Goal: Information Seeking & Learning: Learn about a topic

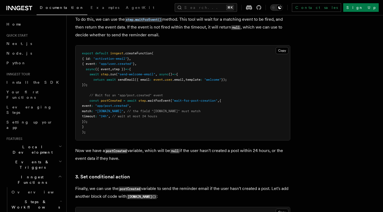
scroll to position [558, 0]
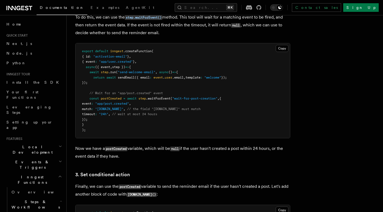
click at [189, 61] on pre "export default inngest .createFunction ( { id : "activation-email" } , { event …" at bounding box center [182, 90] width 214 height 95
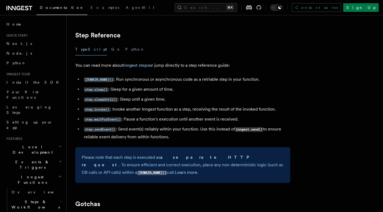
scroll to position [939, 0]
click at [212, 103] on li "step.sleepUntil() : Sleep until a given time." at bounding box center [186, 99] width 208 height 8
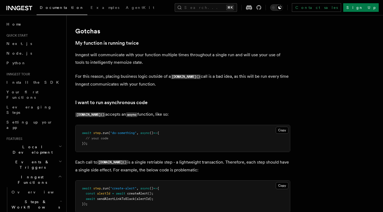
scroll to position [1112, 0]
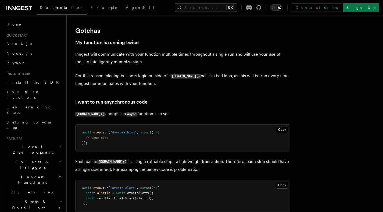
click at [220, 65] on p "Inngest will communicate with your function multiple times throughout a single …" at bounding box center [182, 57] width 215 height 15
click at [203, 84] on p "For this reason, placing business logic outside of a step.run() call is a bad i…" at bounding box center [182, 79] width 215 height 15
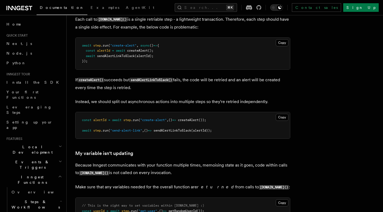
scroll to position [1253, 0]
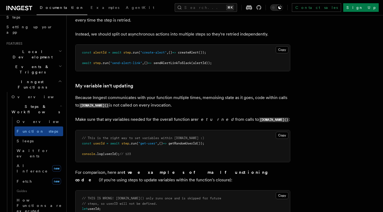
scroll to position [92, 0]
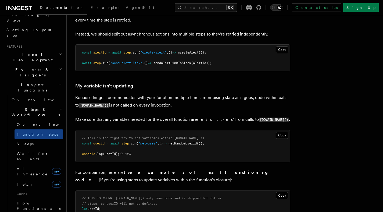
click at [186, 89] on h3 "My variable isn't updating" at bounding box center [182, 86] width 215 height 8
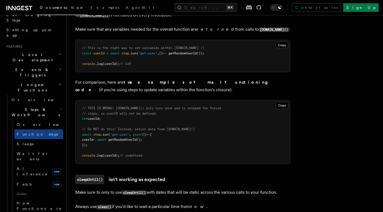
scroll to position [1412, 0]
click at [183, 136] on pre "// THIS IS WRONG! step.run() only runs once and is skipped for future // steps,…" at bounding box center [182, 131] width 214 height 63
click at [173, 139] on pre "// THIS IS WRONG! step.run() only runs once and is skipped for future // steps,…" at bounding box center [182, 131] width 214 height 63
click at [172, 140] on pre "// THIS IS WRONG! step.run() only runs once and is skipped for future // steps,…" at bounding box center [182, 131] width 214 height 63
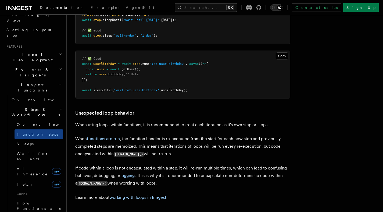
scroll to position [1633, 0]
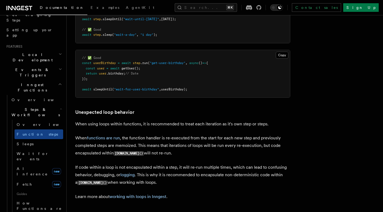
click at [159, 114] on h3 "Unexpected loop behavior" at bounding box center [182, 112] width 215 height 8
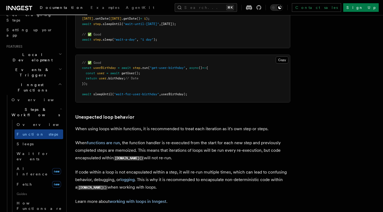
scroll to position [1628, 0]
click at [32, 166] on span "AI Inference" at bounding box center [32, 171] width 31 height 10
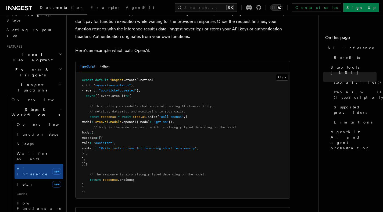
scroll to position [282, 0]
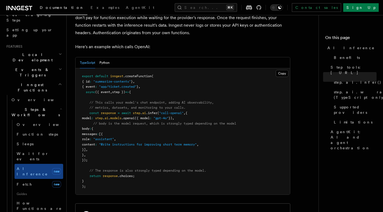
click at [220, 103] on pre "export default inngest .createFunction ( { id : "summarize-contents" } , { even…" at bounding box center [182, 131] width 214 height 126
drag, startPoint x: 96, startPoint y: 154, endPoint x: 88, endPoint y: 107, distance: 47.3
click at [88, 108] on pre "export default inngest .createFunction ( { id : "summarize-contents" } , { even…" at bounding box center [182, 131] width 214 height 126
copy code "const response = await step . ai .infer ( "call-openai" , { model : step . ai .…"
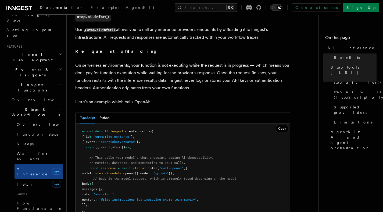
scroll to position [242, 0]
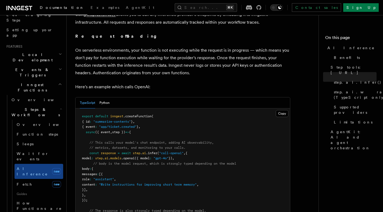
click at [220, 129] on pre "export default inngest .createFunction ( { id : "summarize-contents" } , { even…" at bounding box center [182, 171] width 214 height 126
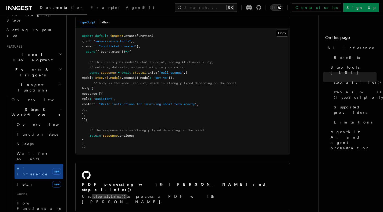
scroll to position [324, 0]
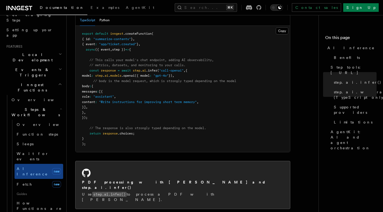
click at [136, 179] on h2 "PDF processing with [PERSON_NAME] and step.ai.infer()" at bounding box center [182, 184] width 201 height 11
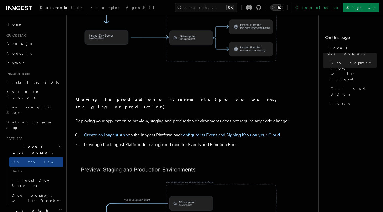
scroll to position [483, 0]
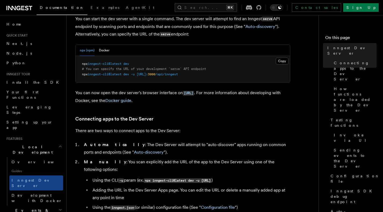
scroll to position [230, 0]
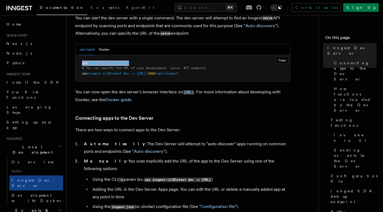
drag, startPoint x: 134, startPoint y: 64, endPoint x: 78, endPoint y: 64, distance: 56.1
click at [78, 64] on pre "npx inngest-cli@latest dev # You can specify the URL of your development `serve…" at bounding box center [182, 68] width 214 height 27
copy span "npx inngest-cli@latest dev"
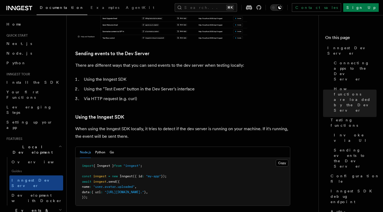
scroll to position [961, 0]
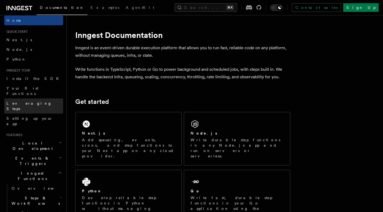
scroll to position [4, 0]
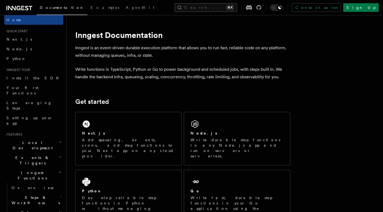
click at [199, 8] on button "Search... ⌘K" at bounding box center [206, 7] width 62 height 9
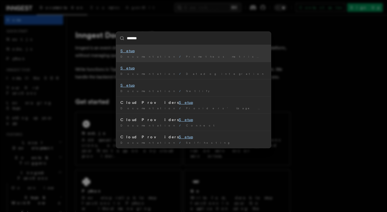
type input "********"
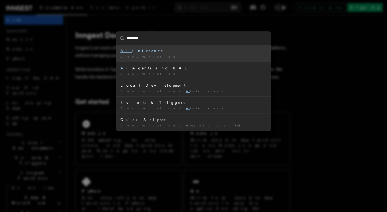
click at [128, 52] on div "AI Inference" at bounding box center [193, 50] width 146 height 5
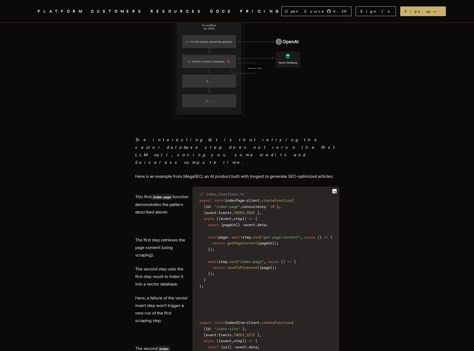
scroll to position [502, 0]
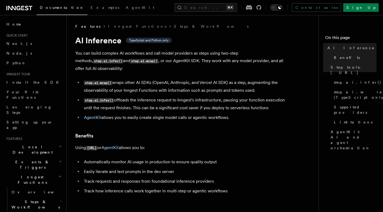
click at [125, 132] on h3 "Benefits" at bounding box center [182, 136] width 215 height 8
drag, startPoint x: 114, startPoint y: 93, endPoint x: 85, endPoint y: 96, distance: 29.1
click at [84, 98] on code "step.ai.infer()" at bounding box center [99, 100] width 30 height 5
copy code "step.ai.infer()"
click at [169, 144] on p "Using step.ai or AgentKit allows you to:" at bounding box center [182, 148] width 215 height 8
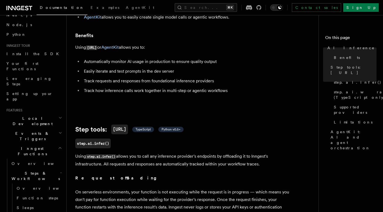
scroll to position [104, 0]
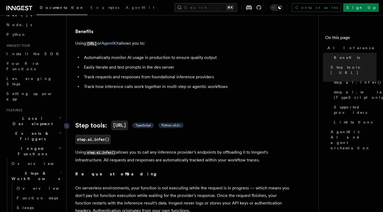
click at [146, 123] on span "TypeScript" at bounding box center [142, 125] width 15 height 4
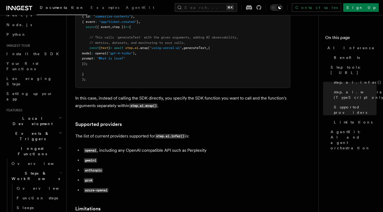
scroll to position [614, 0]
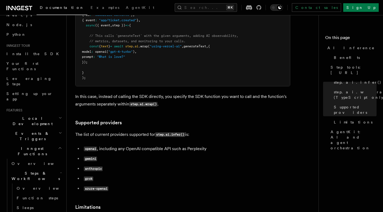
click at [89, 176] on code "grok" at bounding box center [88, 178] width 9 height 5
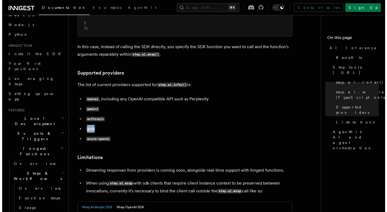
scroll to position [665, 0]
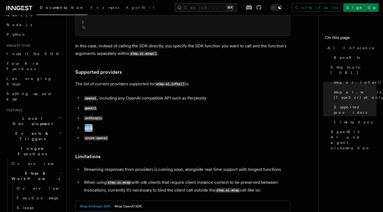
copy code "grok"
click at [194, 10] on button "Search... ⌘K" at bounding box center [206, 7] width 62 height 9
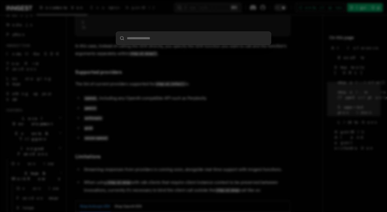
type input "****"
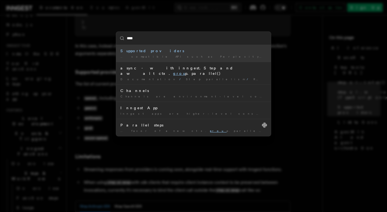
click at [177, 57] on div "… compatible API such as Perplexity gemini anthropic grok azure-openai" at bounding box center [193, 57] width 146 height 4
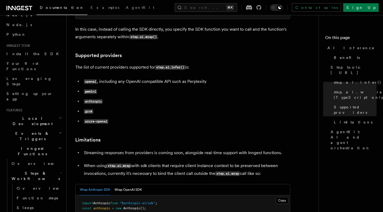
scroll to position [682, 0]
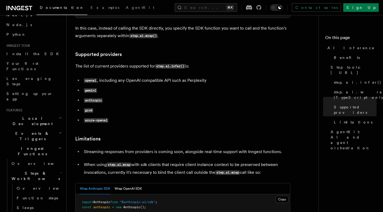
click at [144, 116] on li "azure-openai" at bounding box center [186, 120] width 208 height 8
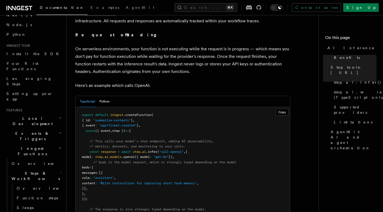
scroll to position [252, 0]
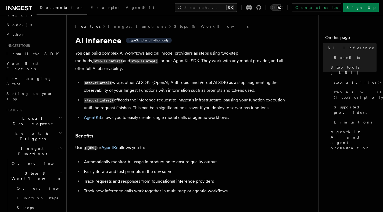
click at [144, 132] on h3 "Benefits" at bounding box center [182, 136] width 215 height 8
click at [118, 145] on link "AgentKit" at bounding box center [109, 147] width 17 height 5
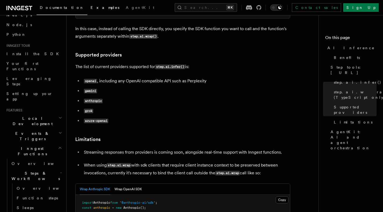
scroll to position [682, 0]
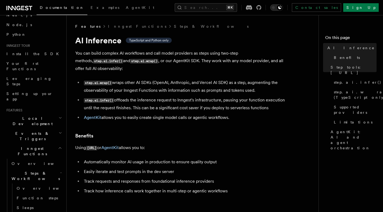
click at [104, 98] on code "step.ai.infer()" at bounding box center [99, 100] width 30 height 5
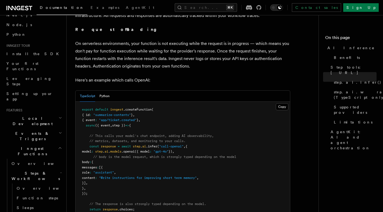
scroll to position [247, 0]
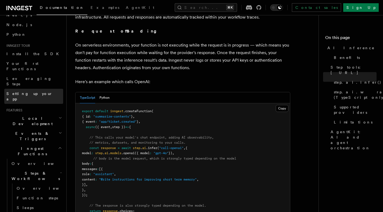
click at [31, 89] on link "Setting up your app" at bounding box center [33, 96] width 59 height 15
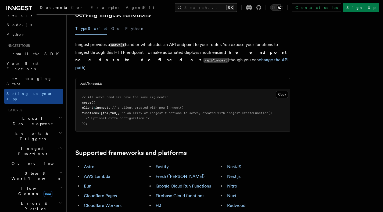
scroll to position [239, 0]
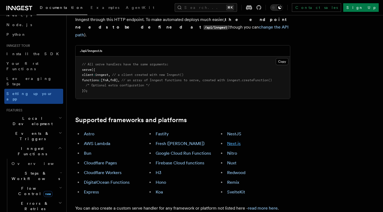
click at [233, 141] on link "Next.js" at bounding box center [233, 143] width 13 height 5
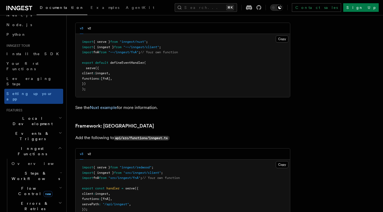
scroll to position [3719, 0]
click at [44, 143] on h2 "Inngest Functions" at bounding box center [33, 150] width 59 height 15
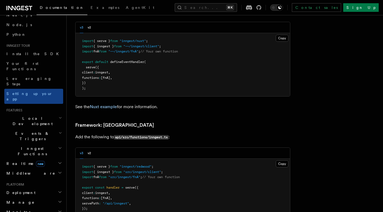
click at [34, 168] on h2 "Middleware" at bounding box center [33, 173] width 59 height 10
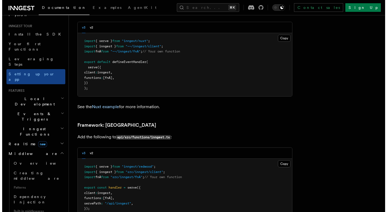
scroll to position [50, 0]
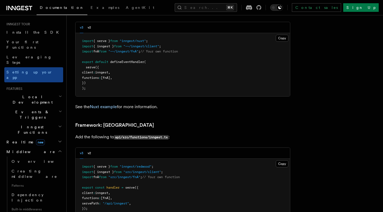
click at [51, 137] on h2 "Realtime new" at bounding box center [33, 142] width 59 height 10
click at [51, 122] on h2 "Inngest Functions" at bounding box center [33, 129] width 59 height 15
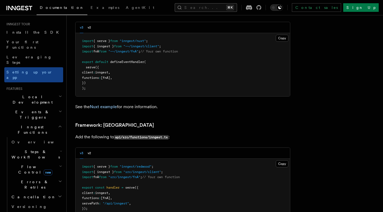
click at [219, 6] on button "Search... ⌘K" at bounding box center [206, 7] width 62 height 9
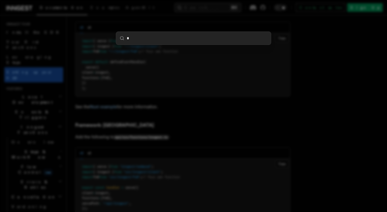
type input "**"
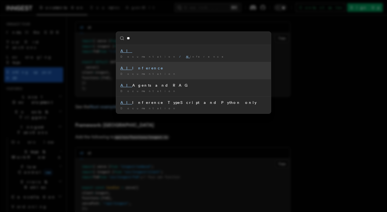
click at [179, 72] on div "Documentation /" at bounding box center [193, 74] width 146 height 4
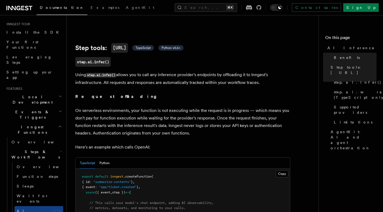
scroll to position [185, 0]
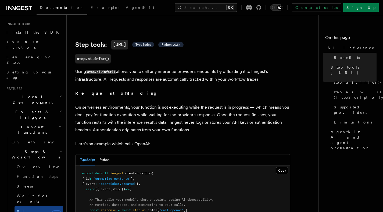
click at [233, 126] on p "On serverless environments, your function is not executing while the request is…" at bounding box center [182, 118] width 215 height 30
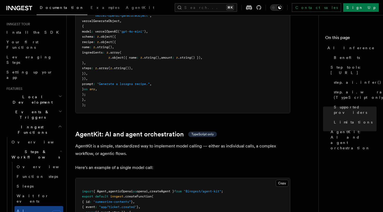
scroll to position [1572, 0]
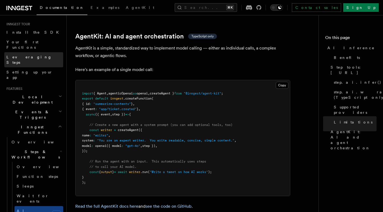
click at [31, 55] on span "Leveraging Steps" at bounding box center [28, 60] width 45 height 10
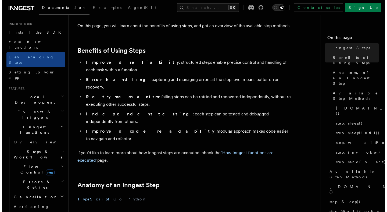
scroll to position [151, 0]
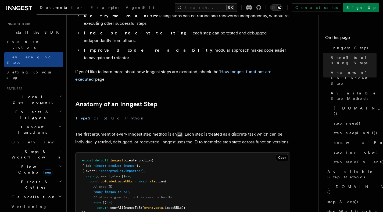
click at [181, 100] on h2 "Anatomy of an Inngest Step" at bounding box center [182, 104] width 215 height 8
click at [202, 8] on button "Search... ⌘K" at bounding box center [206, 7] width 62 height 9
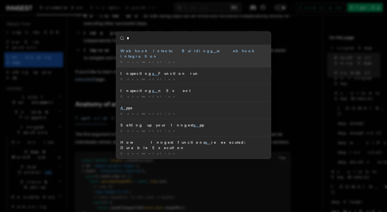
type input "**"
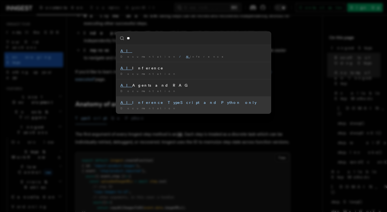
click at [186, 102] on div "AI Inference TypeScript and Python only" at bounding box center [193, 102] width 146 height 5
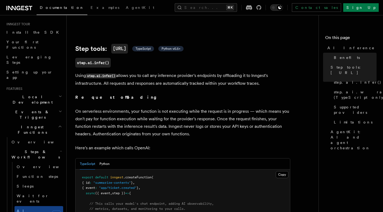
scroll to position [248, 0]
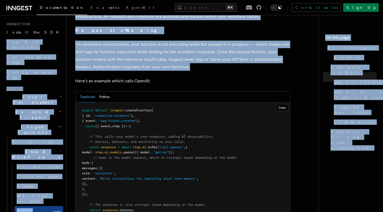
drag, startPoint x: 191, startPoint y: 61, endPoint x: 66, endPoint y: 34, distance: 127.9
click at [126, 41] on p "On serverless environments, your function is not executing while the request is…" at bounding box center [182, 56] width 215 height 30
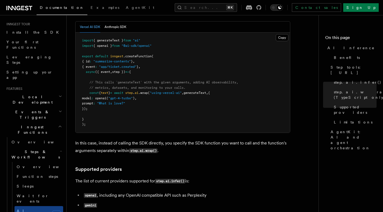
scroll to position [629, 0]
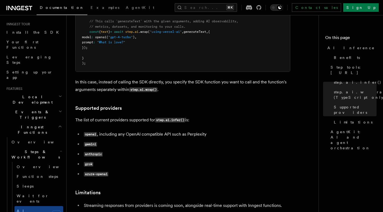
click at [90, 162] on code "grok" at bounding box center [88, 164] width 9 height 5
click at [153, 135] on ul "openai , including any OpenAI compatible API such as Perplexity gemini anthropi…" at bounding box center [182, 154] width 215 height 48
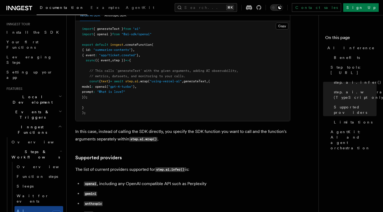
scroll to position [550, 0]
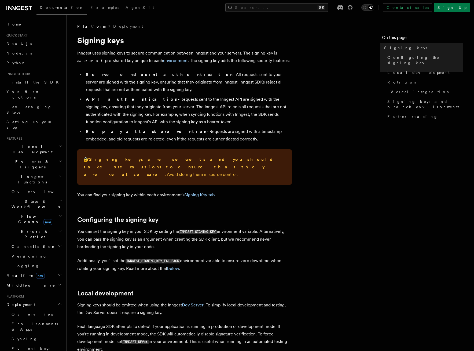
click at [187, 113] on li "API authentication - Requests sent to the Inngest API are signed with the signi…" at bounding box center [188, 111] width 208 height 30
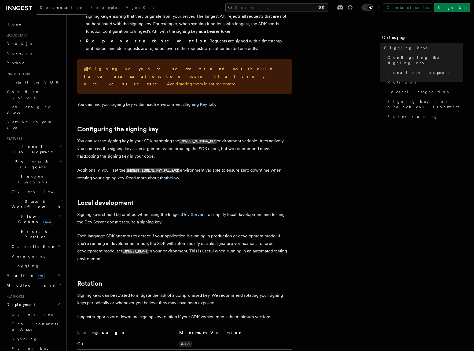
scroll to position [95, 0]
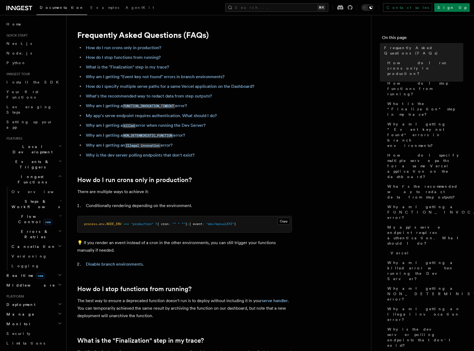
click at [230, 183] on h2 "How do I run crons only in production?" at bounding box center [184, 180] width 215 height 8
click at [40, 280] on h2 "Middleware" at bounding box center [33, 285] width 59 height 10
click at [207, 30] on h1 "Frequently Asked Questions (FAQs)" at bounding box center [184, 35] width 215 height 10
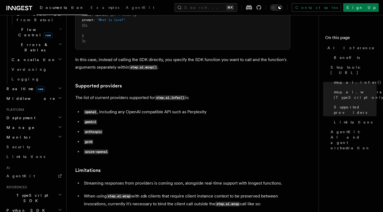
scroll to position [652, 0]
